Goal: Information Seeking & Learning: Learn about a topic

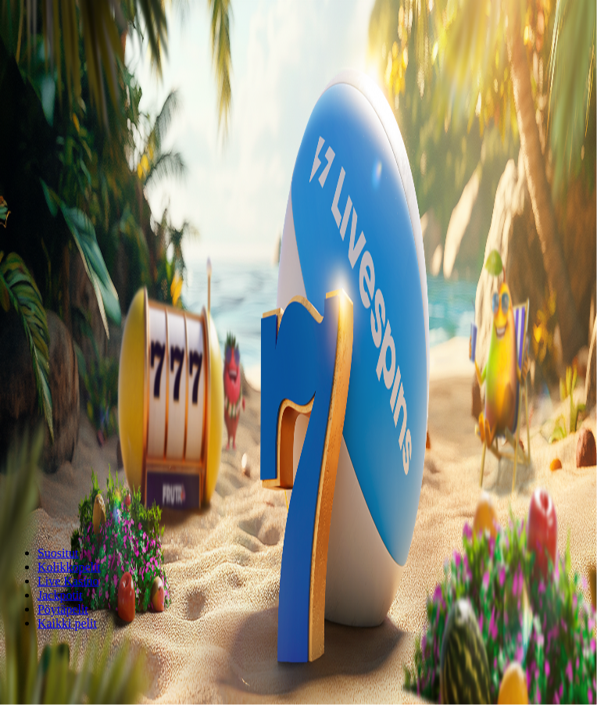
click at [82, 63] on span "Kirjaudu" at bounding box center [63, 69] width 38 height 12
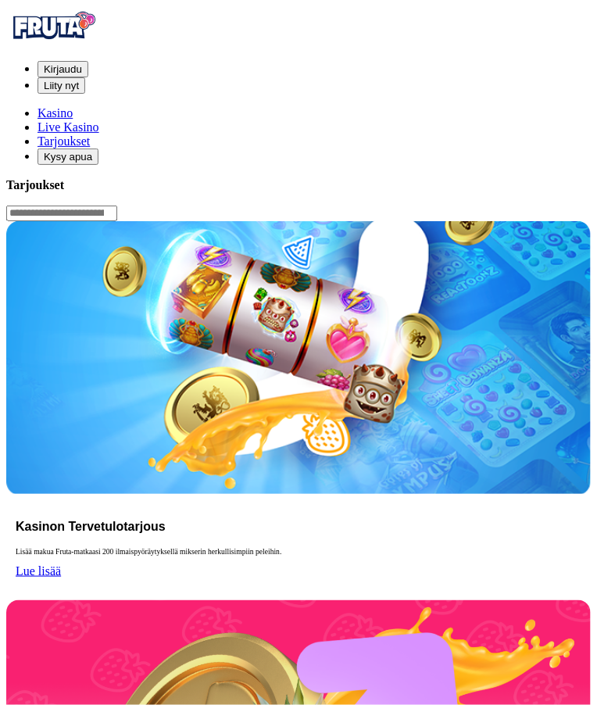
click at [61, 564] on link "Lue lisää" at bounding box center [38, 570] width 45 height 13
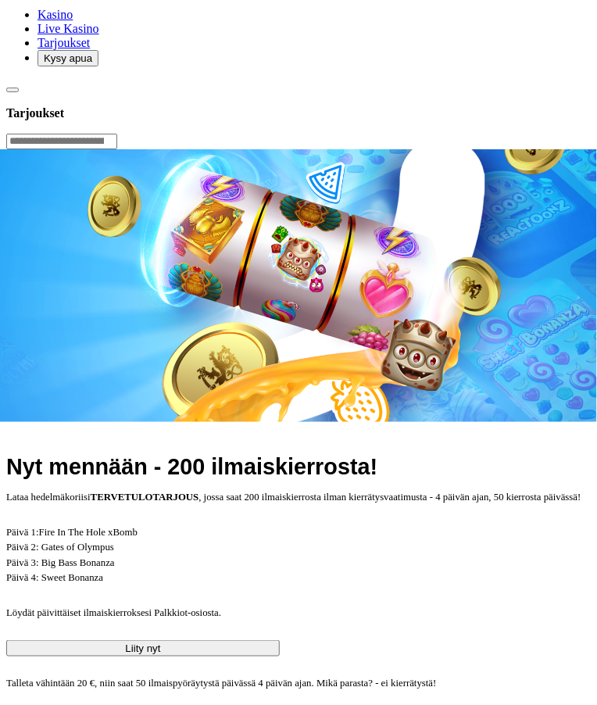
scroll to position [98, 0]
click at [549, 677] on p "Talleta vähintään 20 €, niin saat 50 ilmaispyöräytystä päivässä 4 päivän ajan. …" at bounding box center [298, 684] width 584 height 15
click at [552, 704] on h4 "Säännöt ja ehdot:" at bounding box center [298, 719] width 584 height 15
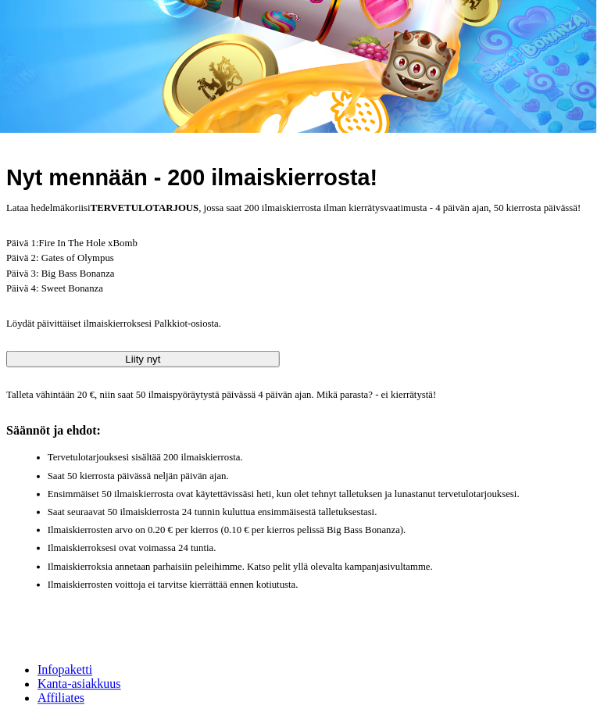
scroll to position [389, 0]
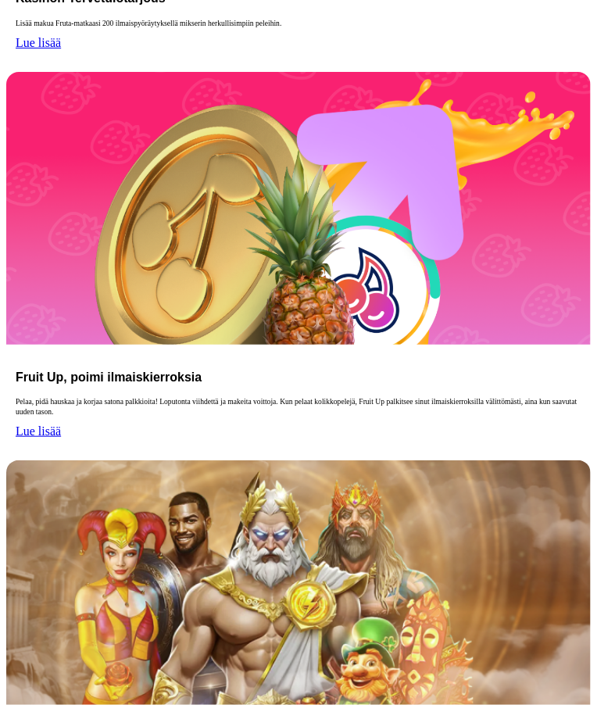
scroll to position [108, 0]
